Goal: Communication & Community: Answer question/provide support

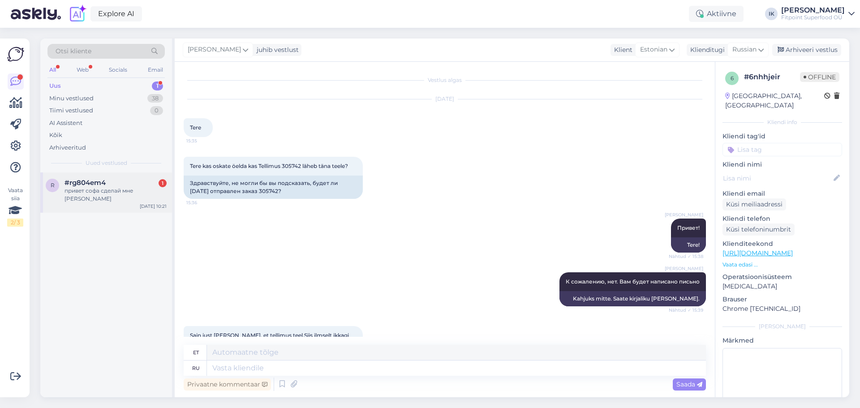
click at [135, 183] on div "#rg804em4 1" at bounding box center [115, 183] width 102 height 8
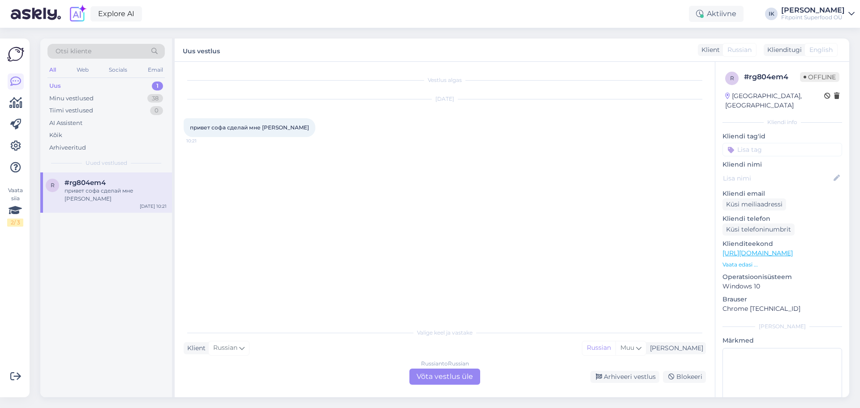
click at [464, 373] on div "Russian to Russian Võta vestlus üle" at bounding box center [444, 377] width 71 height 16
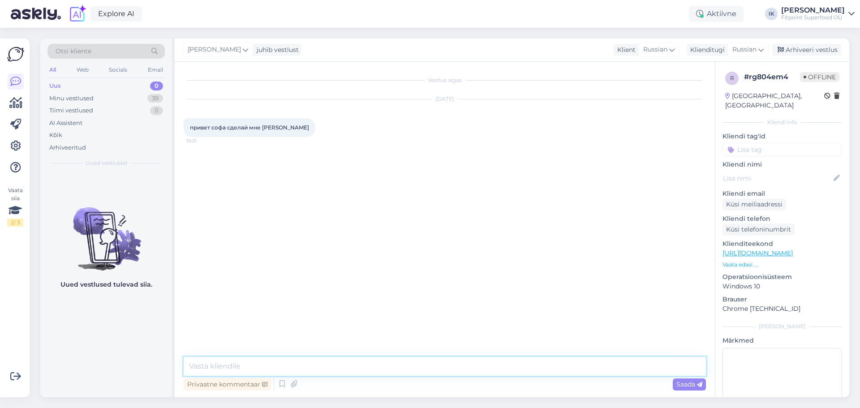
click at [465, 370] on textarea at bounding box center [445, 366] width 522 height 19
type textarea "т"
type textarea "тебе какой?"
click at [454, 194] on div "Vestlus algas [DATE] привет софа сделай мне кофейку 10:21 [PERSON_NAME] тебе ка…" at bounding box center [449, 210] width 530 height 278
click at [101, 107] on div "Tiimi vestlused 0" at bounding box center [105, 110] width 117 height 13
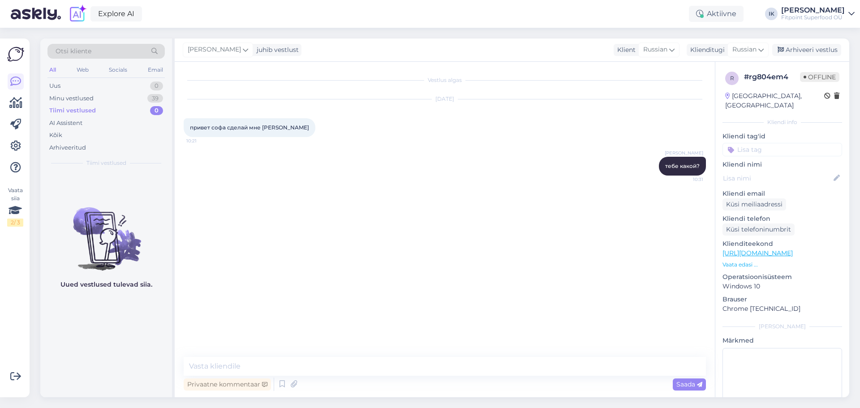
click at [747, 261] on p "Vaata edasi ..." at bounding box center [782, 265] width 120 height 8
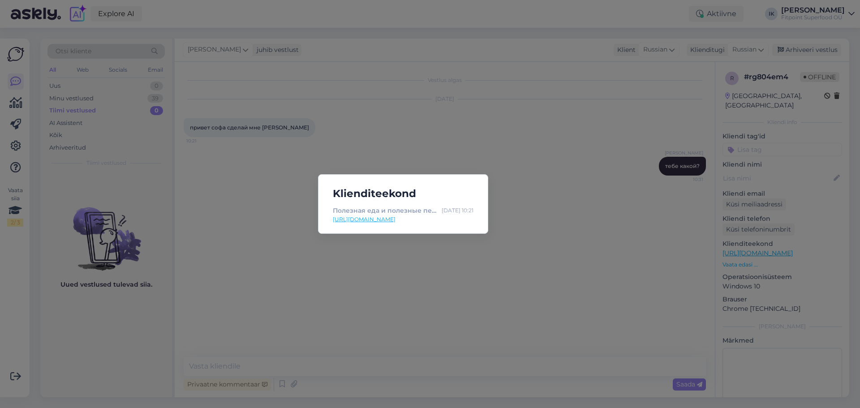
click at [522, 248] on div "Klienditeekond Полезная еда и полезные перекусы купить в Fitpoint по лучшим цен…" at bounding box center [430, 204] width 860 height 408
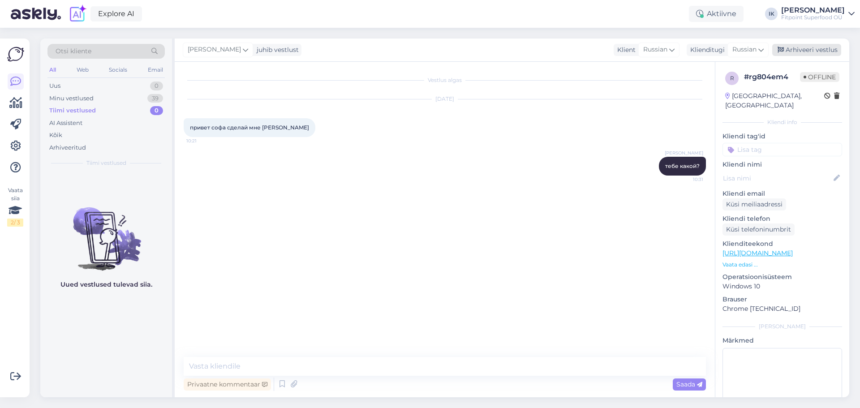
click at [818, 51] on div "Arhiveeri vestlus" at bounding box center [806, 50] width 69 height 12
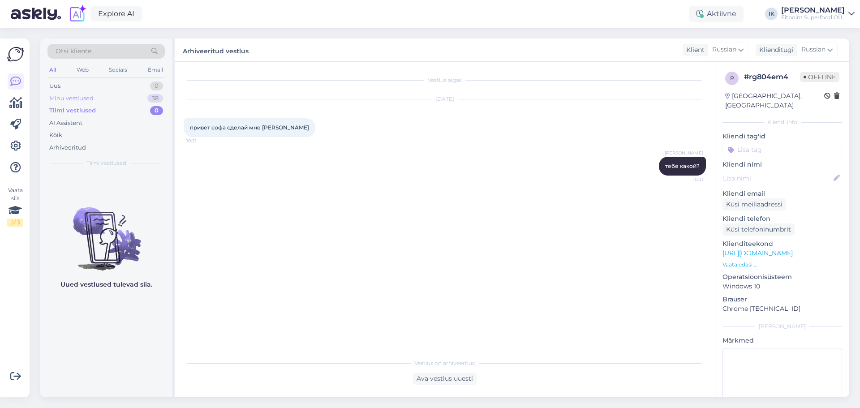
click at [142, 98] on div "Minu vestlused 38" at bounding box center [105, 98] width 117 height 13
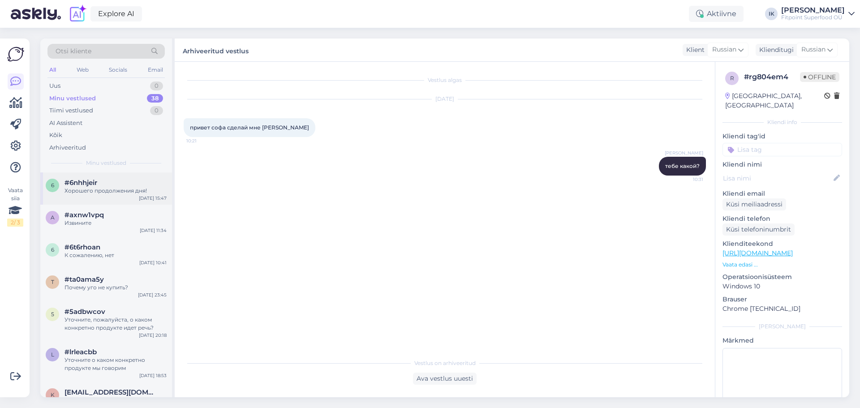
click at [137, 189] on div "Хорошего продолжения дня!" at bounding box center [115, 191] width 102 height 8
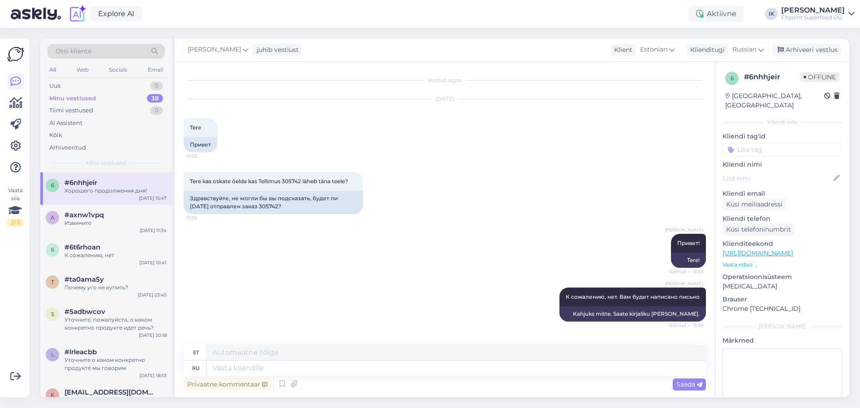
scroll to position [242, 0]
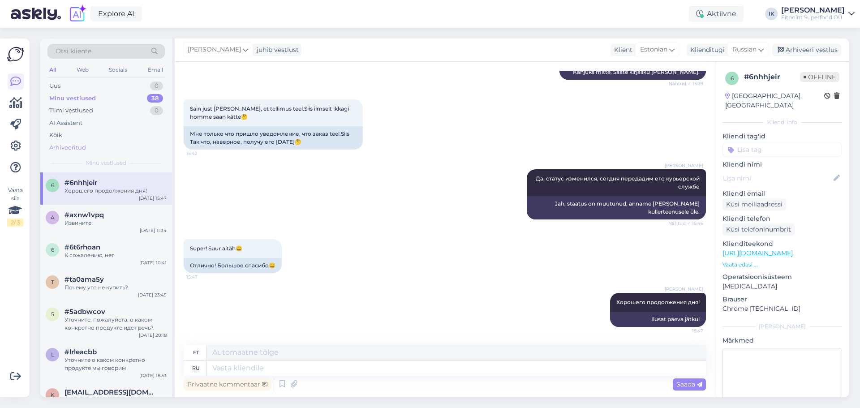
click at [69, 146] on div "Arhiveeritud" at bounding box center [67, 147] width 37 height 9
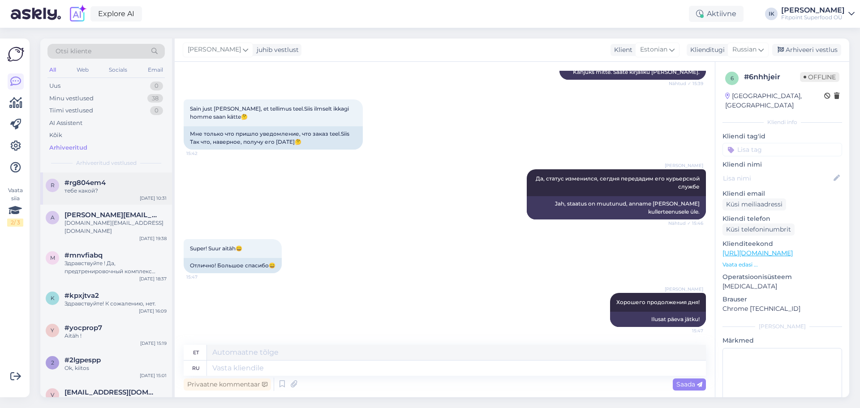
click at [119, 183] on div "#rg804em4" at bounding box center [115, 183] width 102 height 8
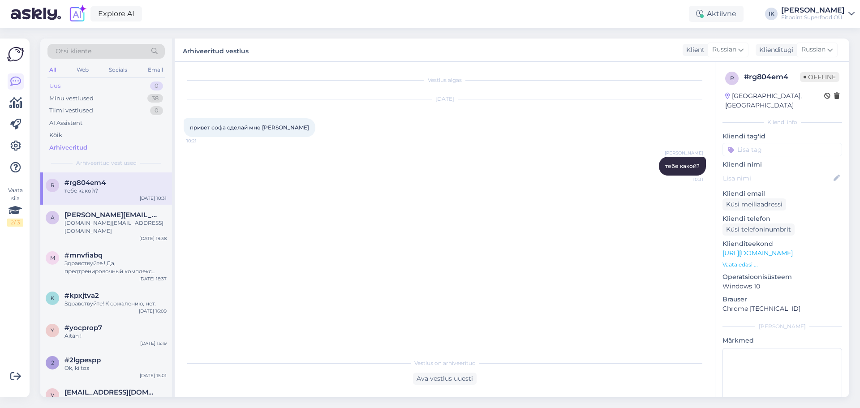
click at [124, 85] on div "Uus 0" at bounding box center [105, 86] width 117 height 13
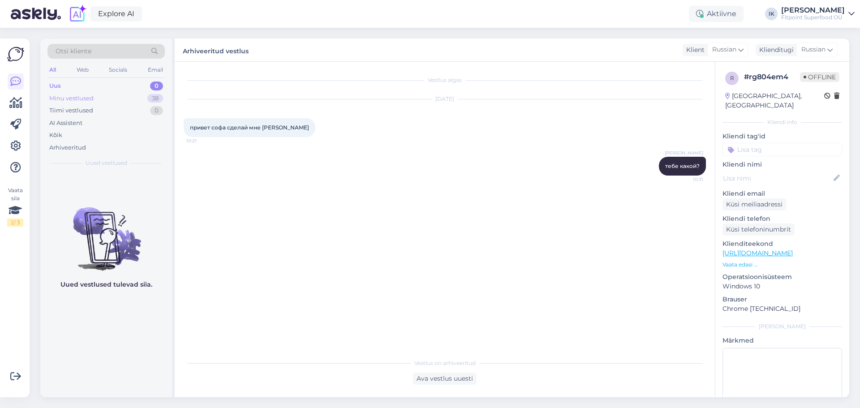
click at [118, 97] on div "Minu vestlused 38" at bounding box center [105, 98] width 117 height 13
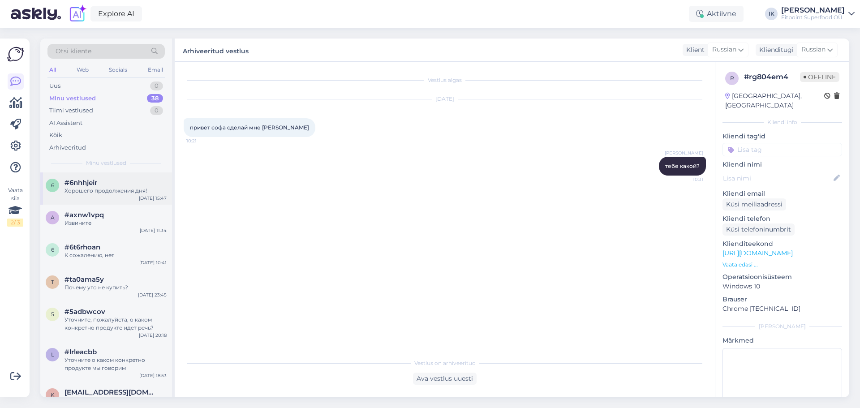
click at [116, 186] on div "#6nhhjeir" at bounding box center [115, 183] width 102 height 8
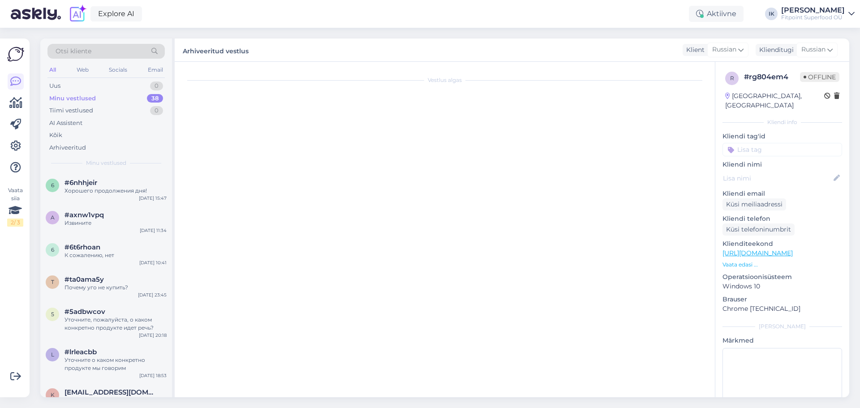
scroll to position [242, 0]
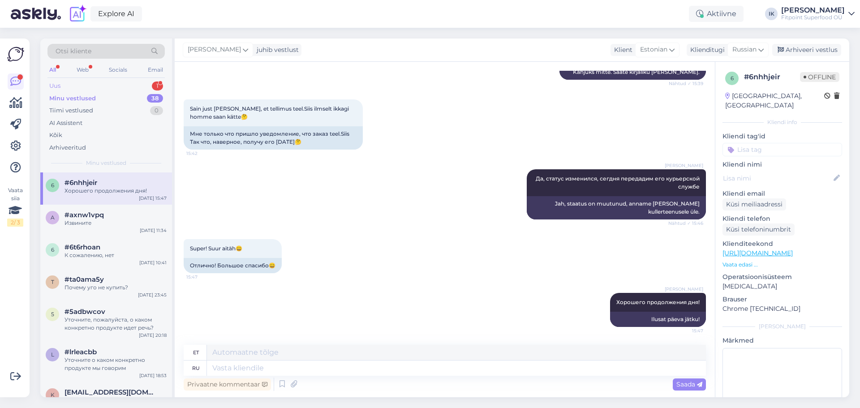
click at [138, 84] on div "Uus 1" at bounding box center [105, 86] width 117 height 13
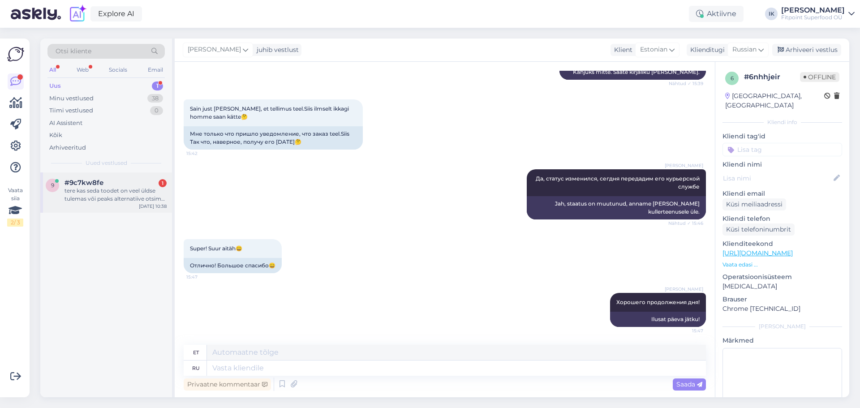
click at [148, 189] on div "tere kas seda toodet on veel üldse tulemas või peaks alternatiive otsima hakkam…" at bounding box center [115, 195] width 102 height 16
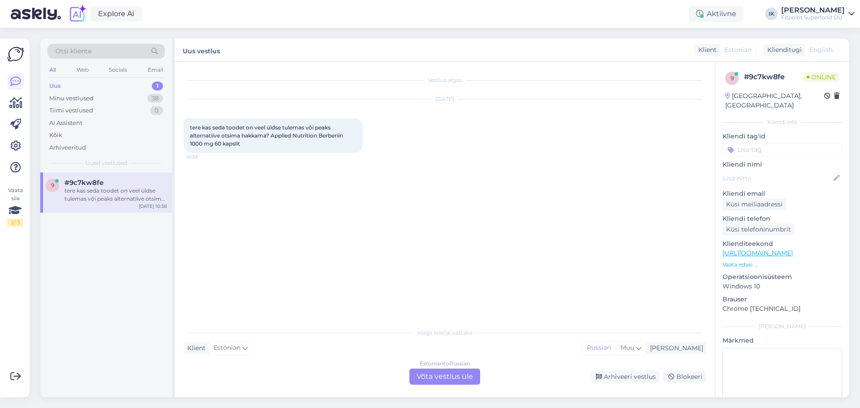
click at [435, 368] on div "Valige keel ja vastake Klient Estonian Mina Russian Muu Estonian to Russian Võt…" at bounding box center [445, 353] width 522 height 61
click at [444, 373] on div "Estonian to Russian Võta vestlus üle" at bounding box center [444, 377] width 71 height 16
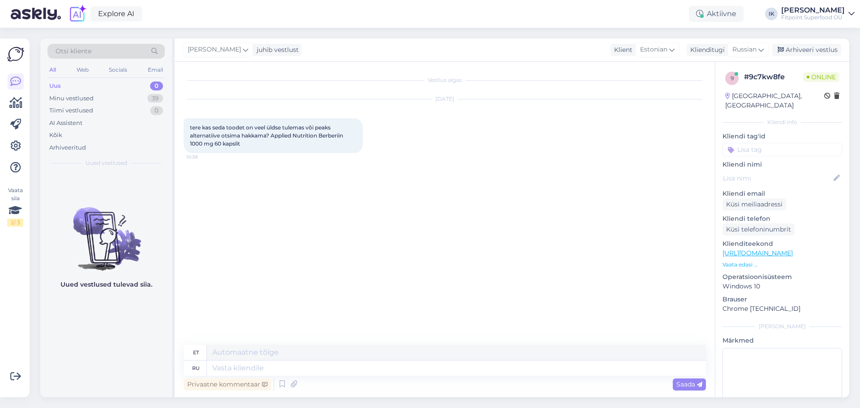
click at [754, 249] on link "[URL][DOMAIN_NAME]" at bounding box center [757, 253] width 70 height 8
click at [274, 371] on textarea at bounding box center [456, 368] width 499 height 15
type textarea "Здравствуйте! Д"
type textarea "Tere!"
type textarea "Здравствуйте! Данного то"
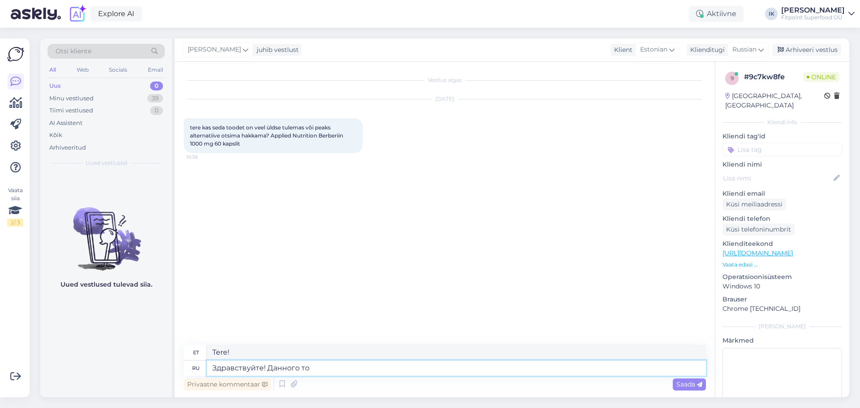
type textarea "Tere! See"
type textarea "Здравствуйте! Данного товара уж"
type textarea "Tere! See toode"
type textarea "Здравствуйте! Данного товара уже да"
type textarea "Tere! See toode on juba laost otsas."
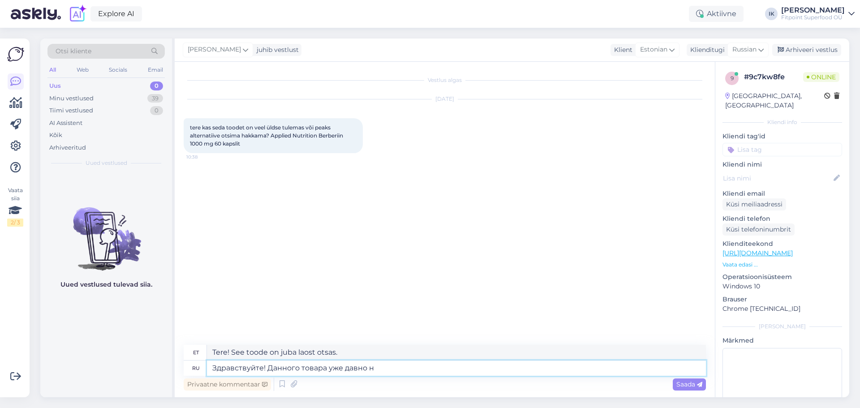
type textarea "Здравствуйте! Данного товара уже давно не"
type textarea "Tere! See toode on pikka aega [GEOGRAPHIC_DATA] otsas olnud."
type textarea "Здравствуйте! Данного товара уже давно не бы"
type textarea "Tere! See toode pole enam saadaval."
type textarea "Здравствуйте! Данного товара уже давно не было а"
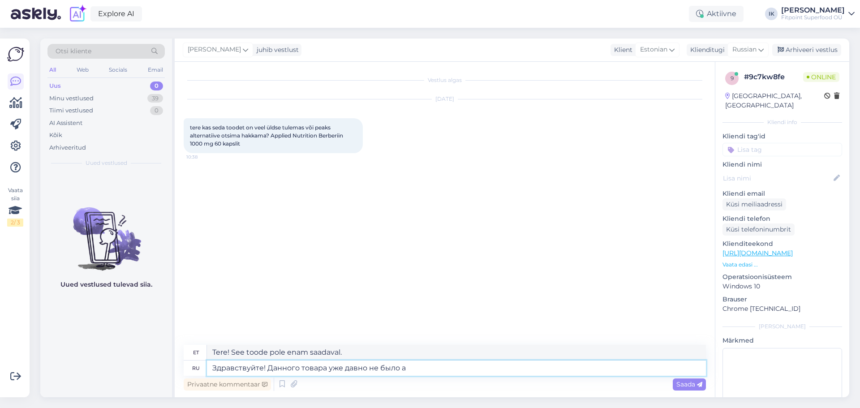
type textarea "Tere! See toode on pikka aega [GEOGRAPHIC_DATA] otsas olnud."
type textarea "Здравствуйте! Данного товара уже давно не было в наличии, так что"
type textarea "Tere! See toode on pikka aega laost otsas olnud, seega"
type textarea "Здравствуйте! Данного товара уже давно не было в наличии, так что скорее все"
type textarea "Tere! See toode on pikka aega laost otsas olnud, seega palun võtke meiega varst…"
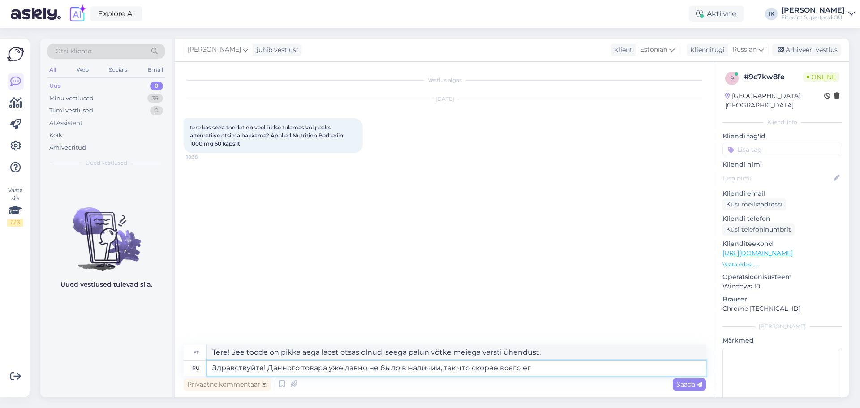
type textarea "Здравствуйте! Данного товара уже давно не было в наличии, так что скорее всего …"
type textarea "Tere! See toode on pikka aega laost otsas olnud, seega tõenäoliselt"
type textarea "Здравствуйте! Данного товара уже давно не было в наличии, так что скорее всего …"
type textarea "Tere! See toode on pikka aega laost otsas olnud, seega on see suure tõenäosusega"
type textarea "Здравствуйте! Данного товара уже давно не было в наличии, так что скорее всего …"
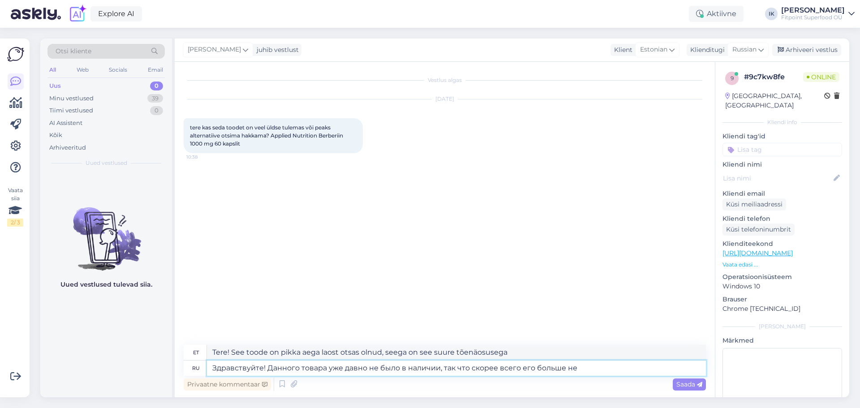
type textarea "Tere! See toode on pikka aega laost otsas olnud, seega on tõenäoline, et seda o…"
type textarea "Здравствуйте! Данного товара уже давно не было в наличии, так что скорее всего …"
type textarea "Tere! See toode on pikka aega laost otsas olnud, seega tõenäoliselt pole [PERSO…"
type textarea "Здравствуйте! Данного товара уже давно не было в наличии, так что скорее всего …"
type textarea "Tere! See toode on pikka aega laost otsas olnud, seega tõenäoliselt [PERSON_NAM…"
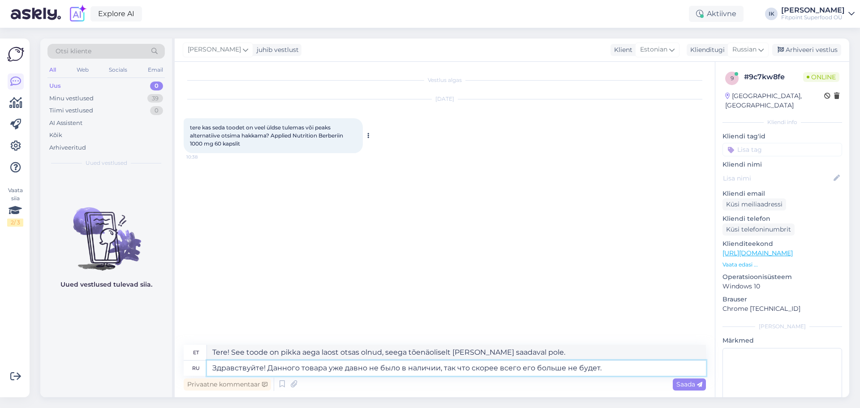
type textarea "Здравствуйте! Данного товара уже давно не было в наличии, так что скорее всего …"
drag, startPoint x: 258, startPoint y: 144, endPoint x: 271, endPoint y: 132, distance: 17.4
click at [271, 132] on div "tere kas seda toodet on veel üldse tulemas või peaks alternatiive otsima hakkam…" at bounding box center [273, 135] width 179 height 35
copy span "Applied Nutrition Berberiin 1000 mg 60 kapslit"
click at [613, 368] on textarea "Здравствуйте! Данного товара уже давно не было в наличии, так что скорее всего …" at bounding box center [456, 368] width 499 height 15
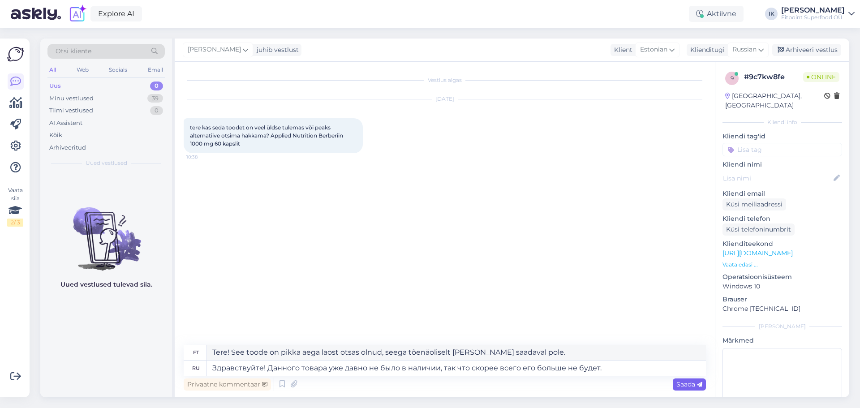
click at [684, 383] on span "Saada" at bounding box center [689, 384] width 26 height 8
